Goal: Task Accomplishment & Management: Use online tool/utility

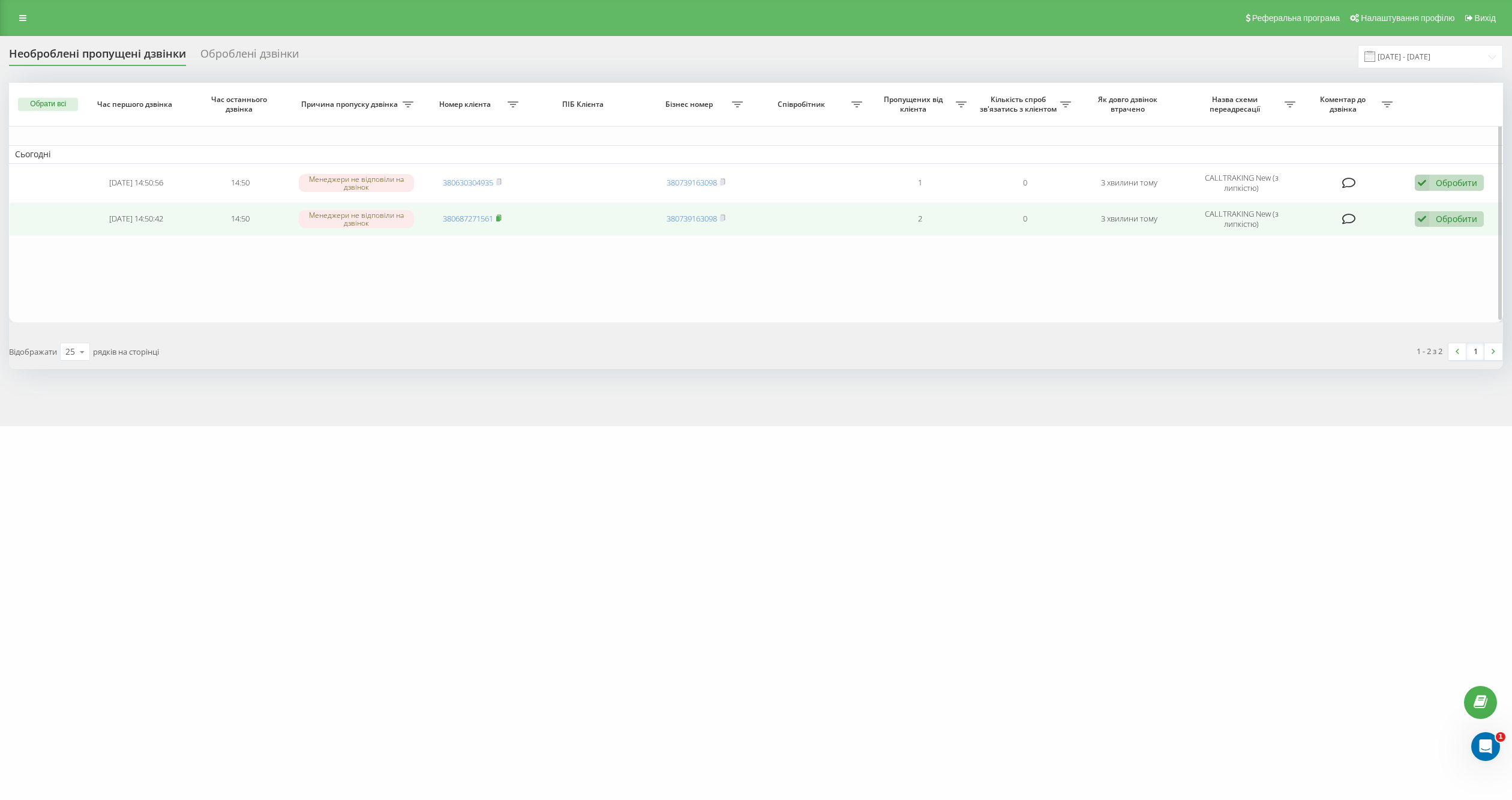
click at [499, 214] on icon at bounding box center [499, 218] width 5 height 7
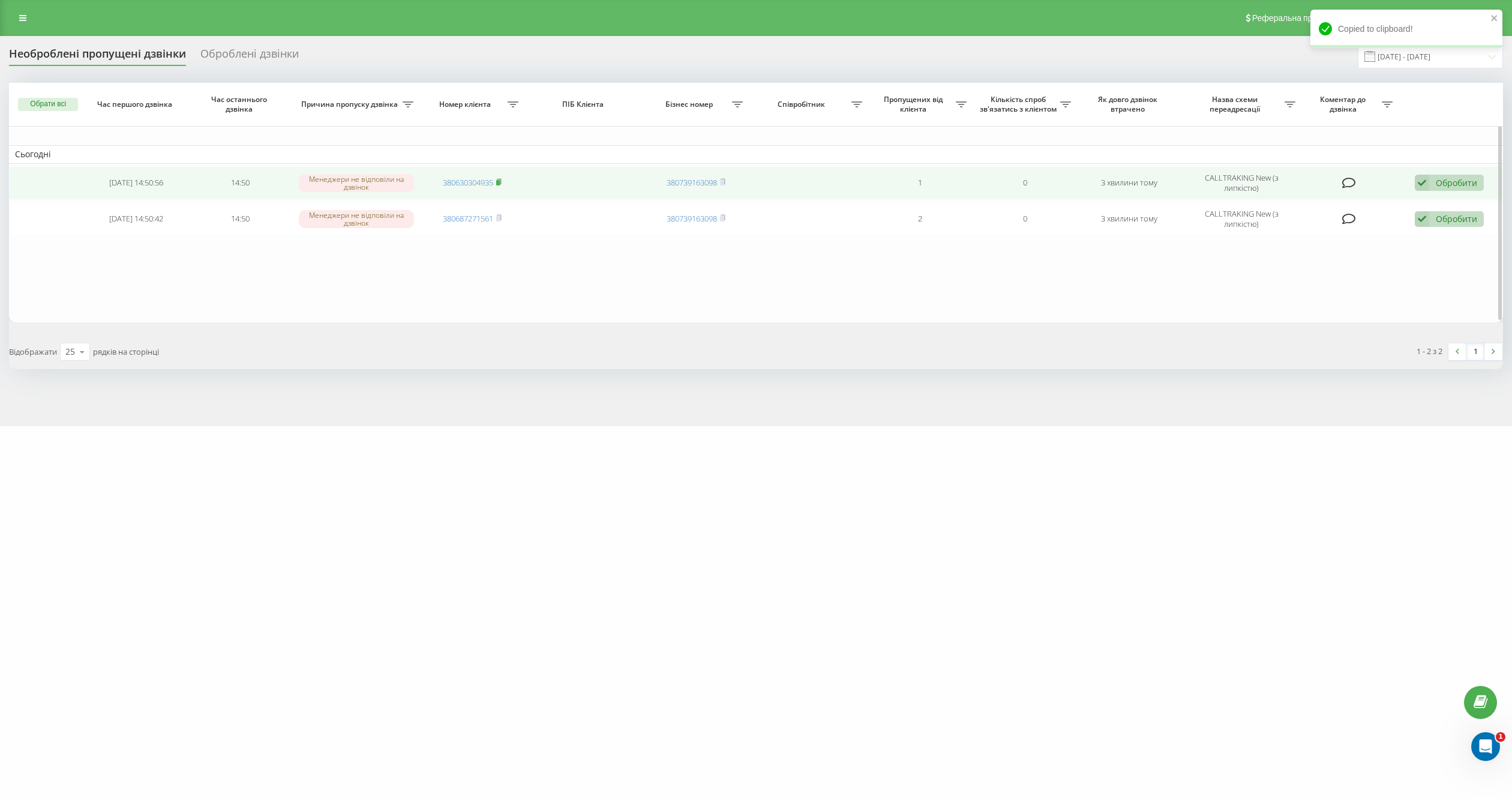
click at [501, 179] on icon at bounding box center [499, 181] width 4 height 5
click at [1475, 184] on div "Обробити" at bounding box center [1457, 182] width 41 height 11
click at [1421, 181] on icon at bounding box center [1423, 183] width 15 height 16
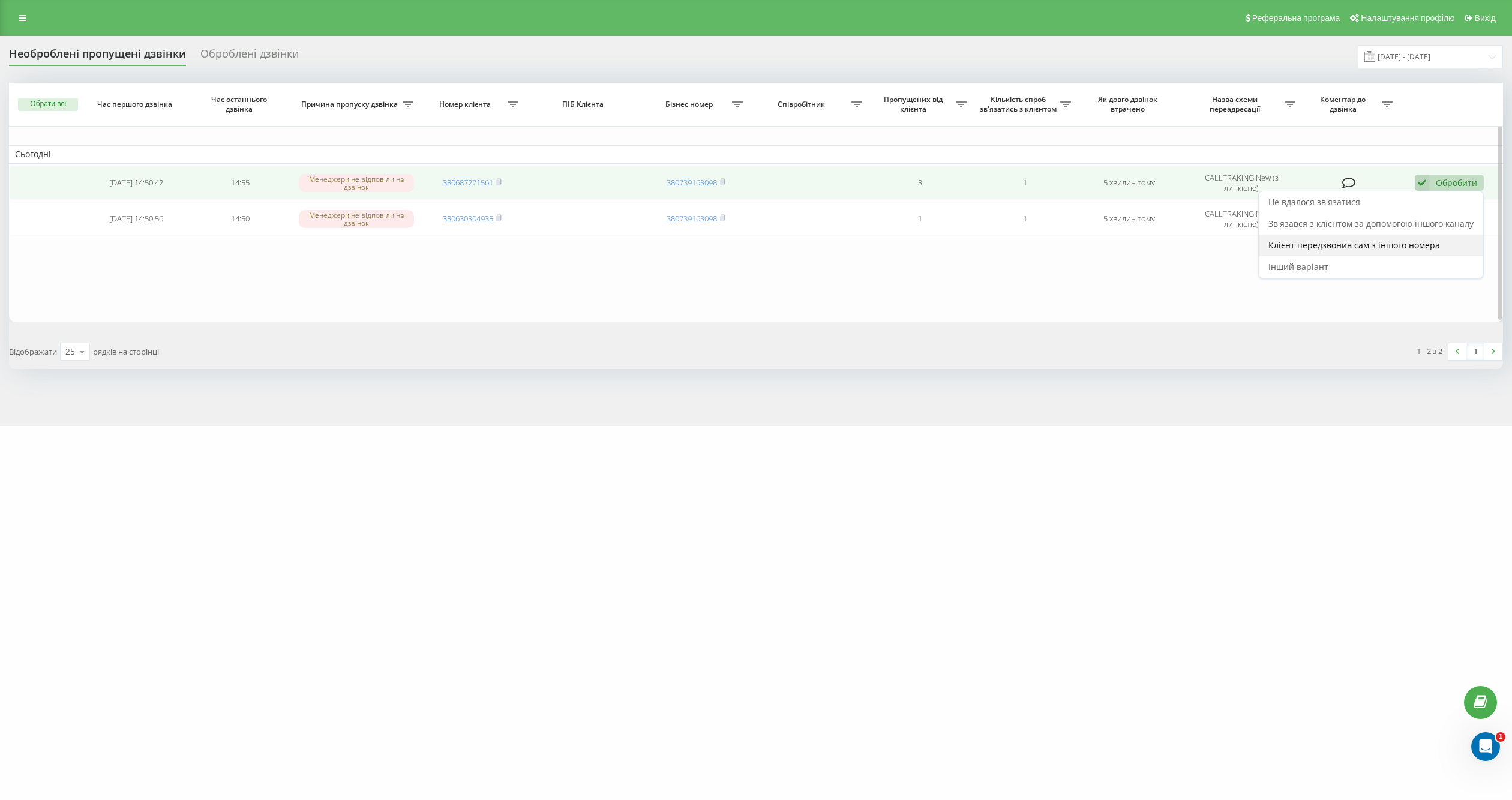
click at [1417, 238] on div "Клієнт передзвонив сам з іншого номера" at bounding box center [1371, 246] width 224 height 21
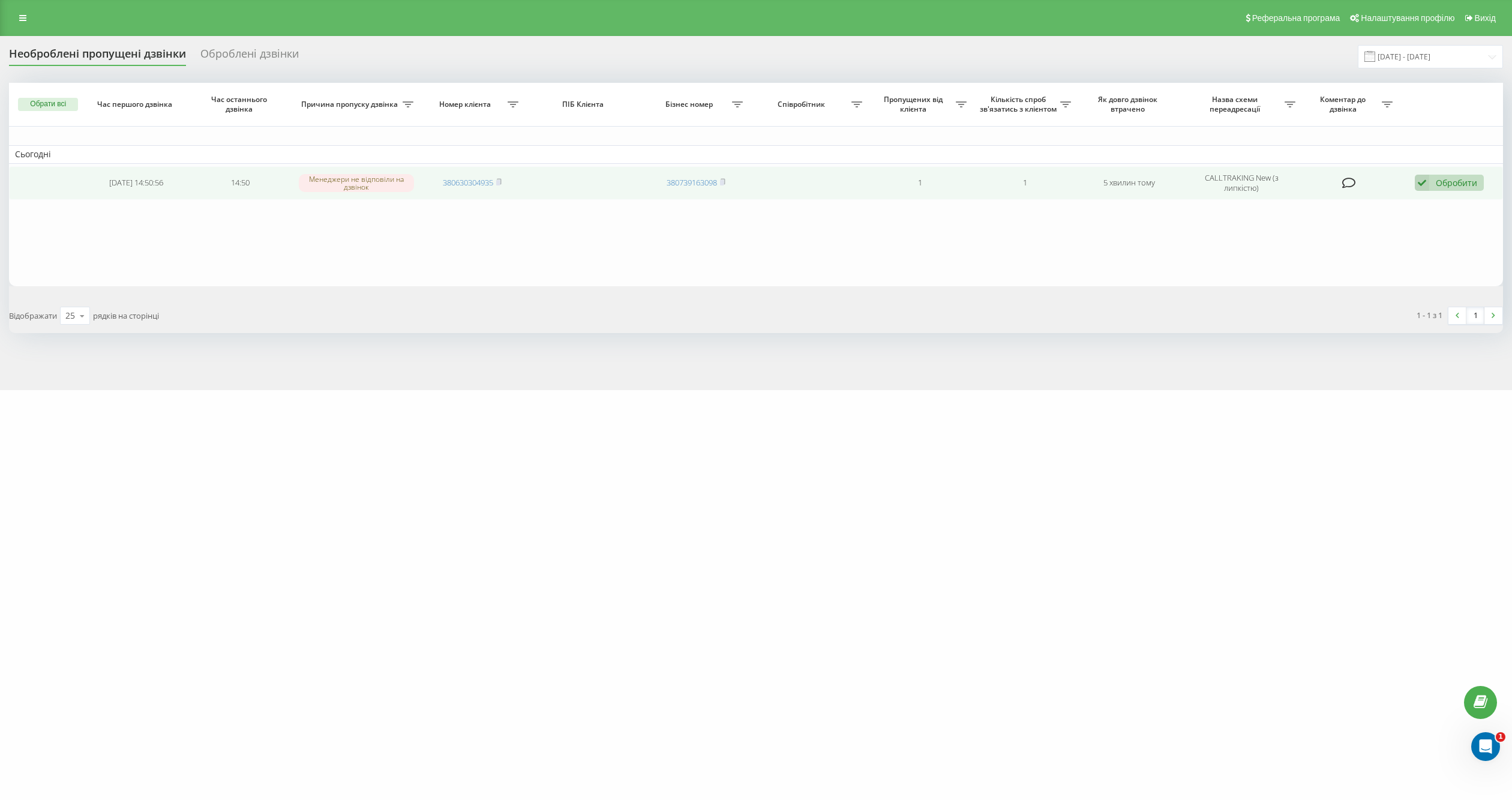
click at [1458, 183] on div "Обробити" at bounding box center [1457, 182] width 41 height 11
click at [1399, 245] on span "Клієнт передзвонив сам з іншого номера" at bounding box center [1354, 245] width 171 height 11
